Goal: Find contact information: Find contact information

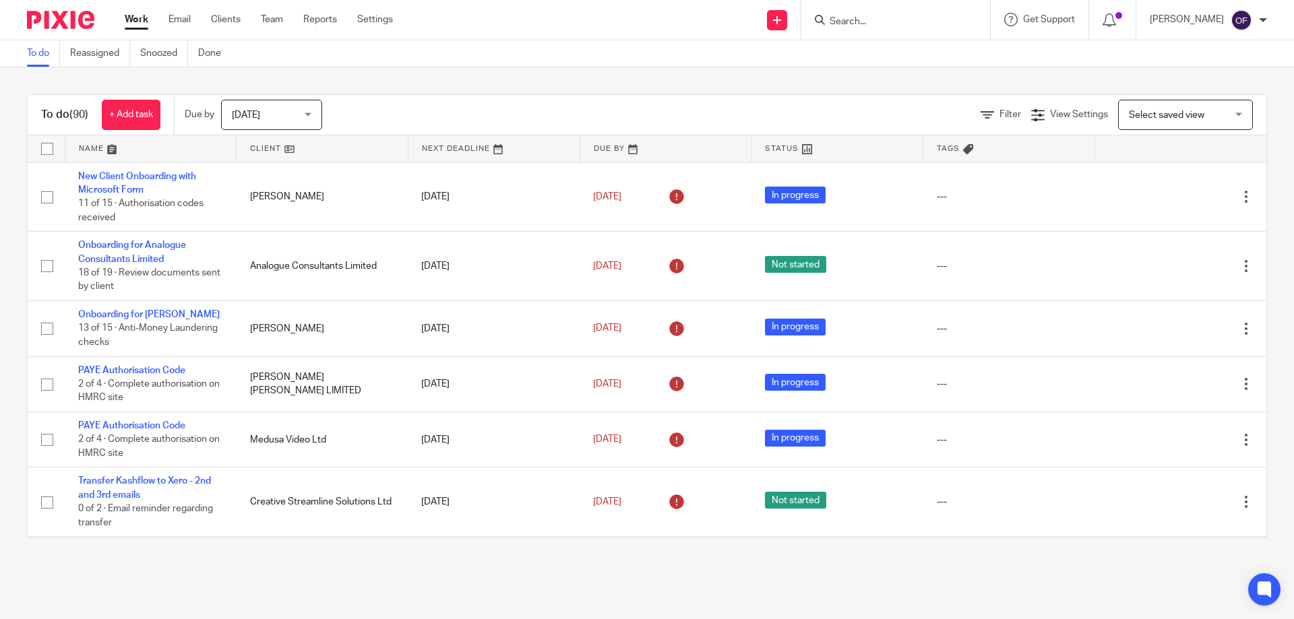
click at [850, 18] on input "Search" at bounding box center [888, 22] width 121 height 12
click at [237, 19] on link "Clients" at bounding box center [226, 19] width 30 height 13
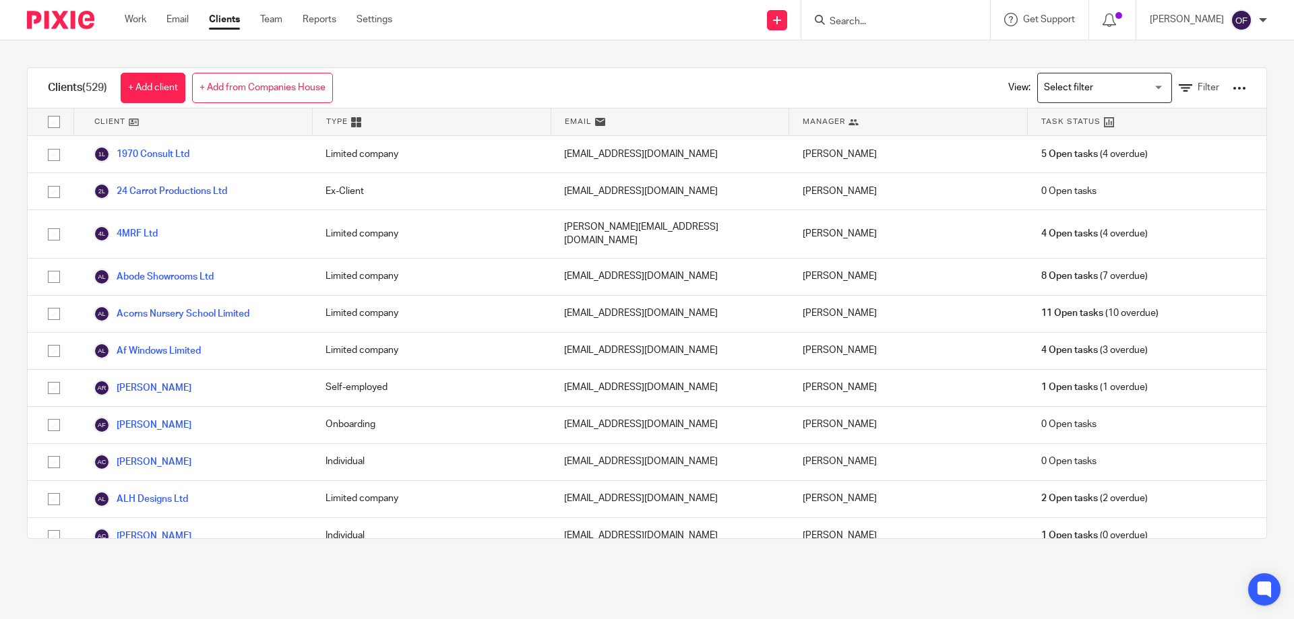
click at [896, 21] on input "Search" at bounding box center [888, 22] width 121 height 12
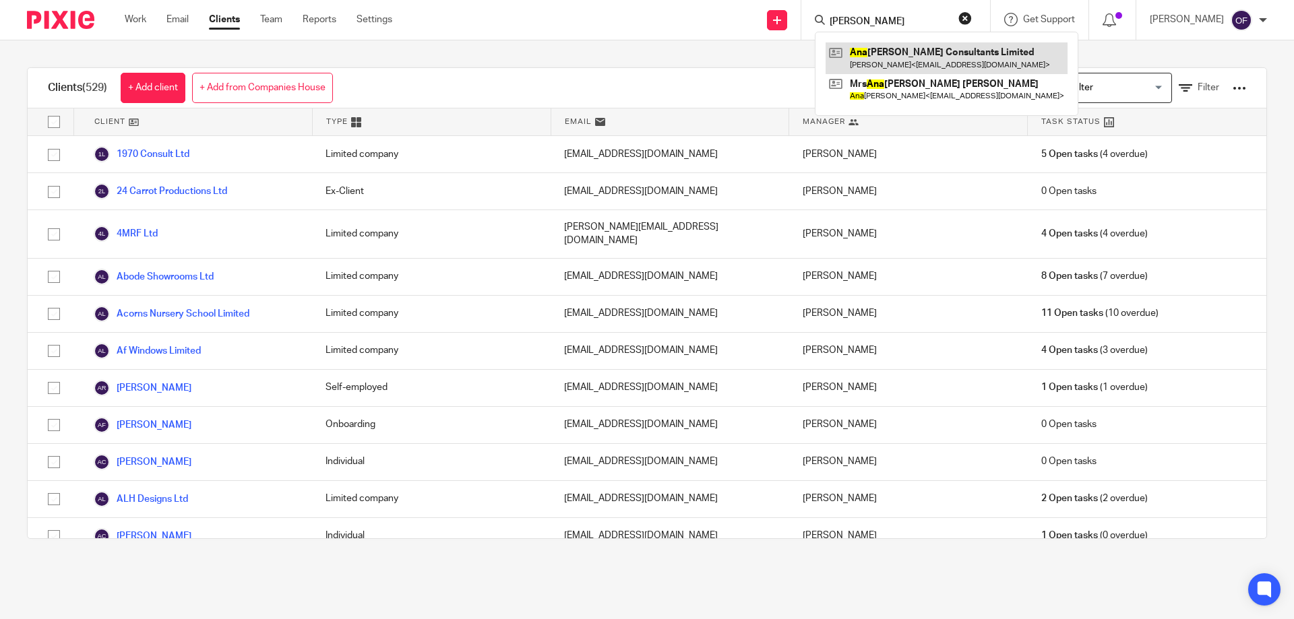
type input "[PERSON_NAME]"
click at [948, 57] on link at bounding box center [947, 57] width 242 height 31
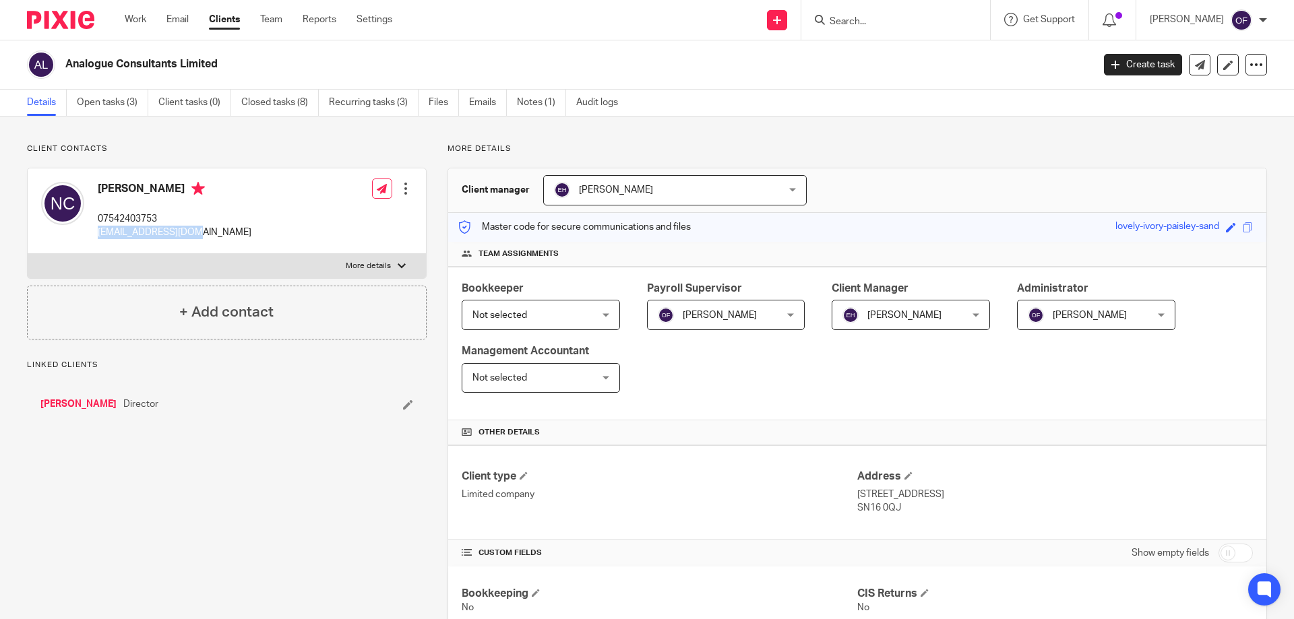
click at [206, 235] on div "Nathan Croft 07542403753 njcroft@hotmail.com Edit contact Create client from co…" at bounding box center [227, 211] width 398 height 86
click at [846, 22] on input "Search" at bounding box center [888, 22] width 121 height 12
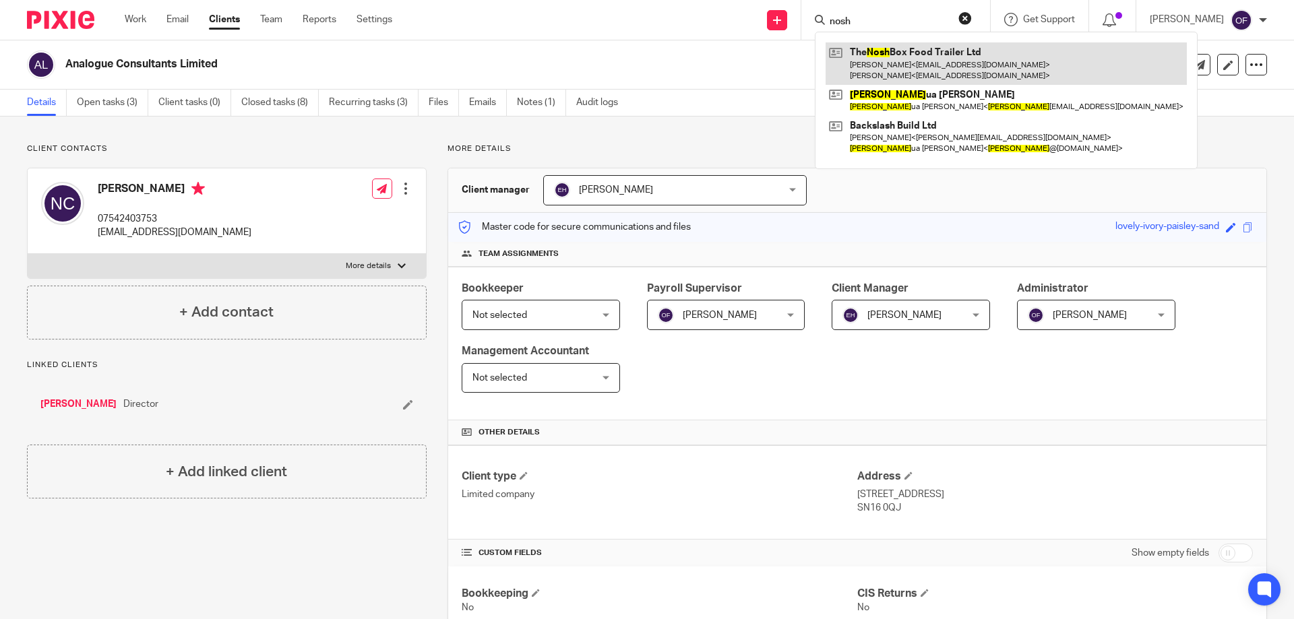
type input "nosh"
click at [863, 59] on link at bounding box center [1006, 63] width 361 height 42
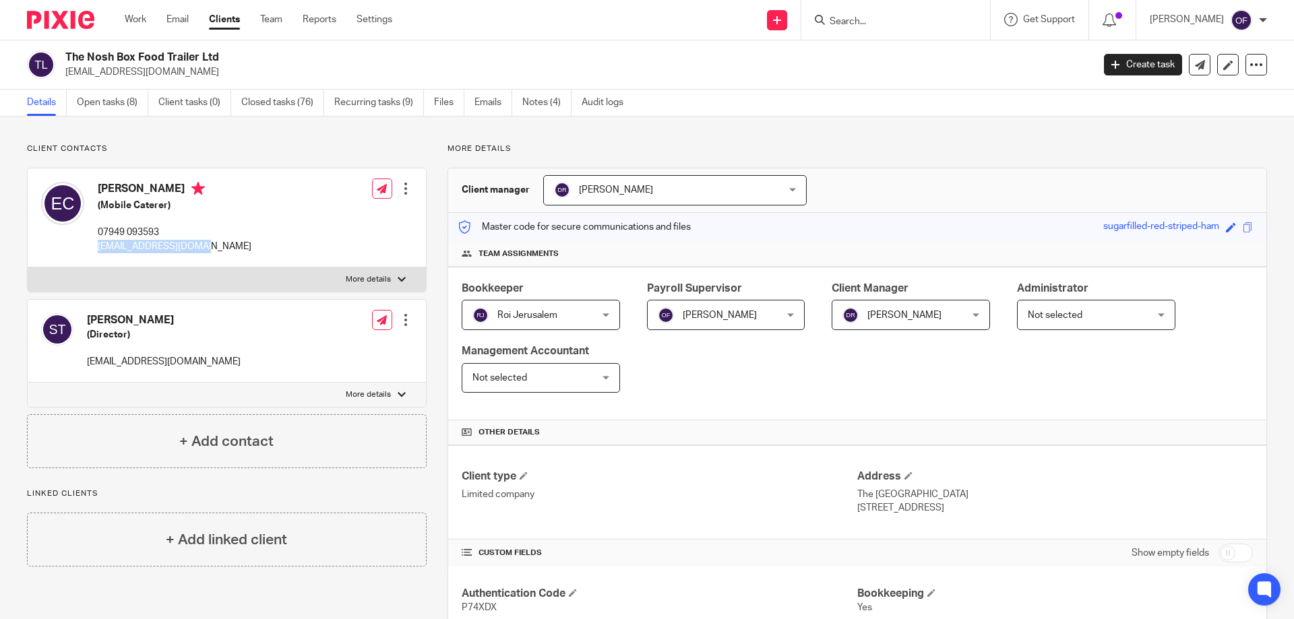
drag, startPoint x: 105, startPoint y: 250, endPoint x: 216, endPoint y: 255, distance: 110.7
click at [216, 255] on div "Eleanor Crosby (Mobile Caterer) 07949 093593 info@lacockshop.co.uk Edit contact…" at bounding box center [227, 217] width 398 height 99
copy p "[EMAIL_ADDRESS][DOMAIN_NAME]"
